Goal: Task Accomplishment & Management: Manage account settings

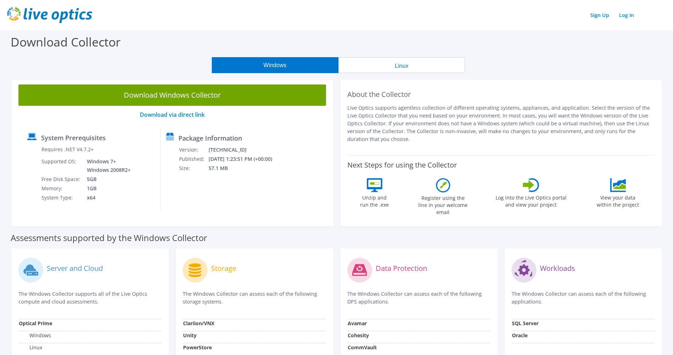
click at [577, 321] on td "SQL Server" at bounding box center [583, 325] width 143 height 12
click at [373, 190] on icon at bounding box center [375, 185] width 16 height 14
click at [452, 190] on div "Register using the line in your welcome email" at bounding box center [443, 198] width 53 height 41
click at [622, 15] on link "Log In" at bounding box center [627, 15] width 22 height 10
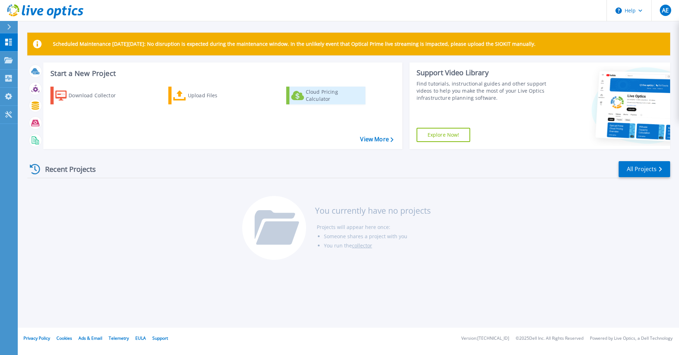
click at [341, 94] on div "Cloud Pricing Calculator" at bounding box center [334, 95] width 57 height 14
click at [19, 114] on p "Tools" at bounding box center [25, 115] width 12 height 18
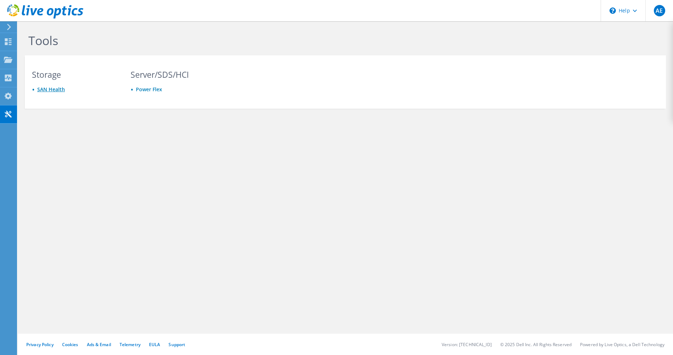
click at [63, 93] on link "SAN Health" at bounding box center [51, 89] width 28 height 7
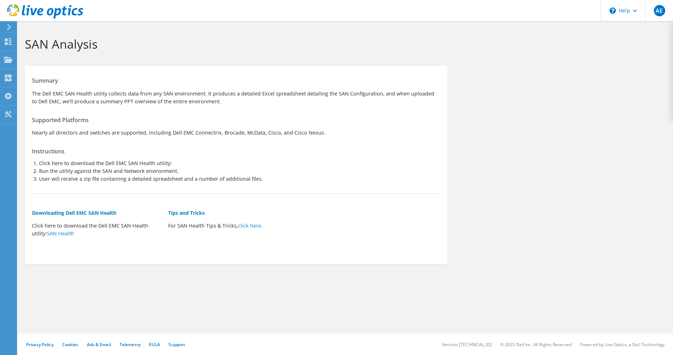
click at [11, 25] on icon at bounding box center [8, 27] width 5 height 6
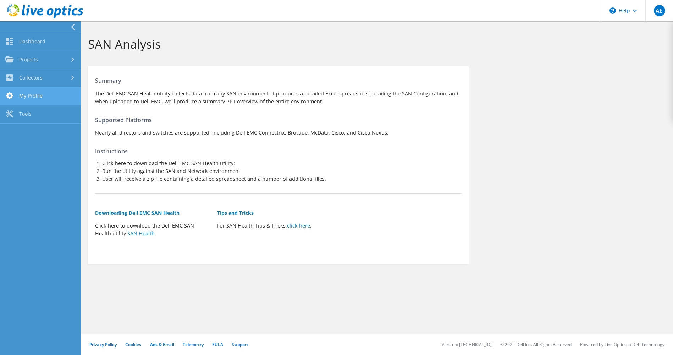
click at [36, 100] on link "My Profile" at bounding box center [40, 96] width 81 height 18
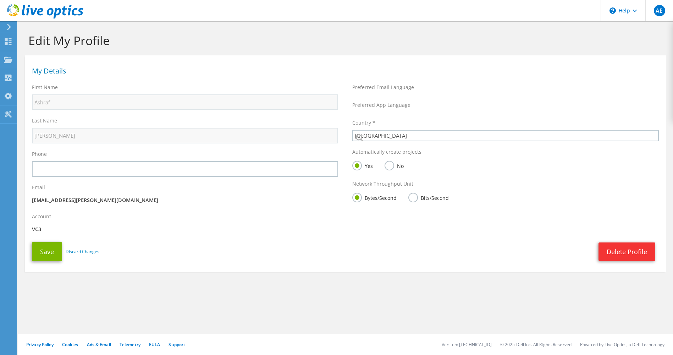
select select "224"
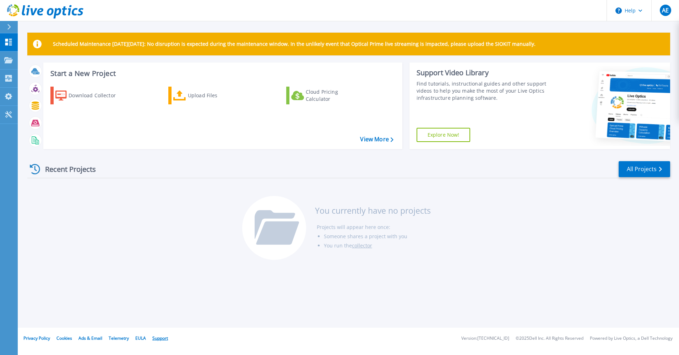
click at [159, 340] on link "Support" at bounding box center [160, 338] width 16 height 6
